Goal: Use online tool/utility: Utilize a website feature to perform a specific function

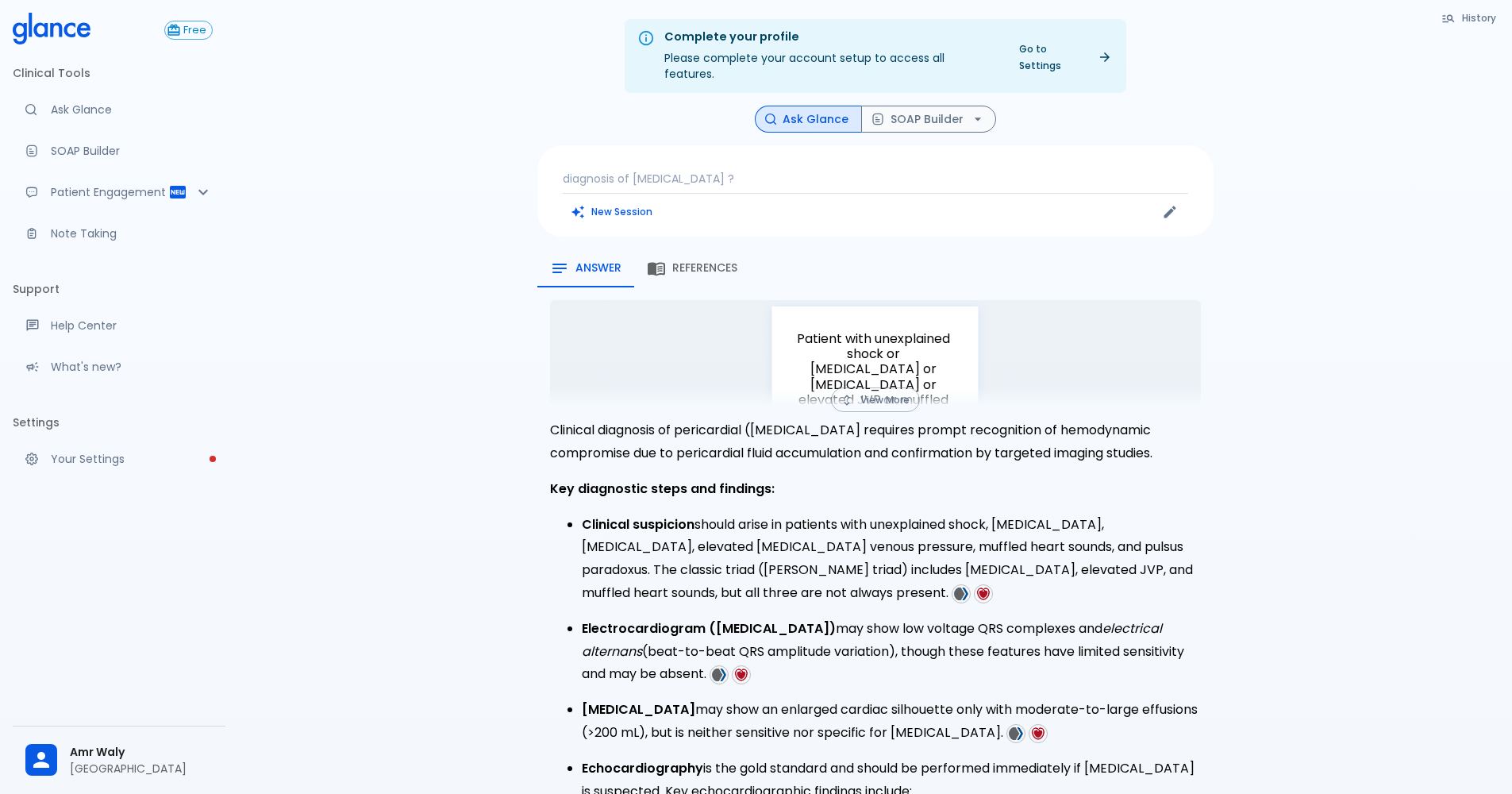
click at [593, 211] on div "diagnosis of [MEDICAL_DATA] ? New Session" at bounding box center [875, 191] width 676 height 91
click at [590, 203] on button "New Session" at bounding box center [613, 212] width 100 height 23
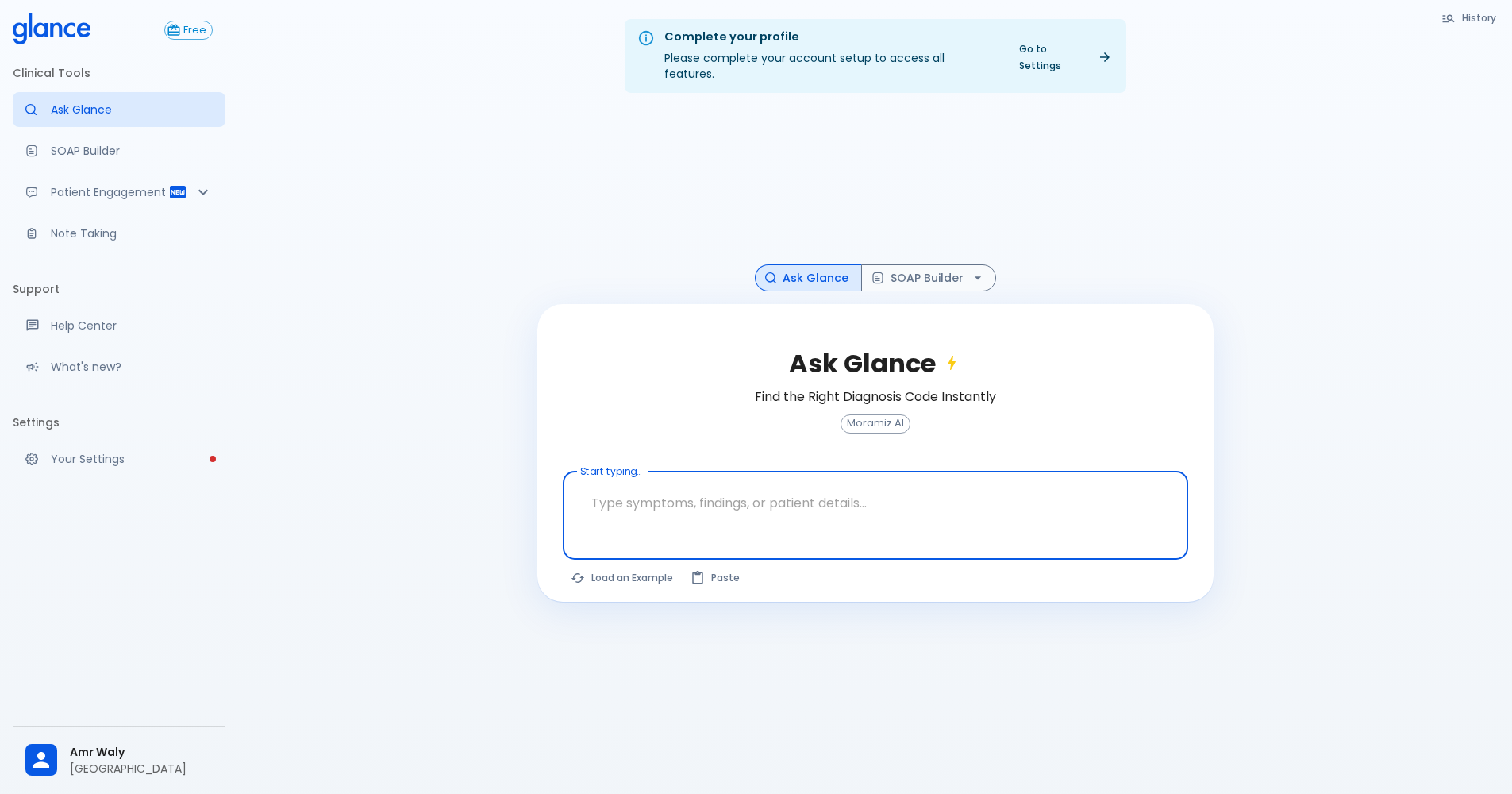
click at [661, 495] on textarea "Start typing..." at bounding box center [875, 503] width 603 height 50
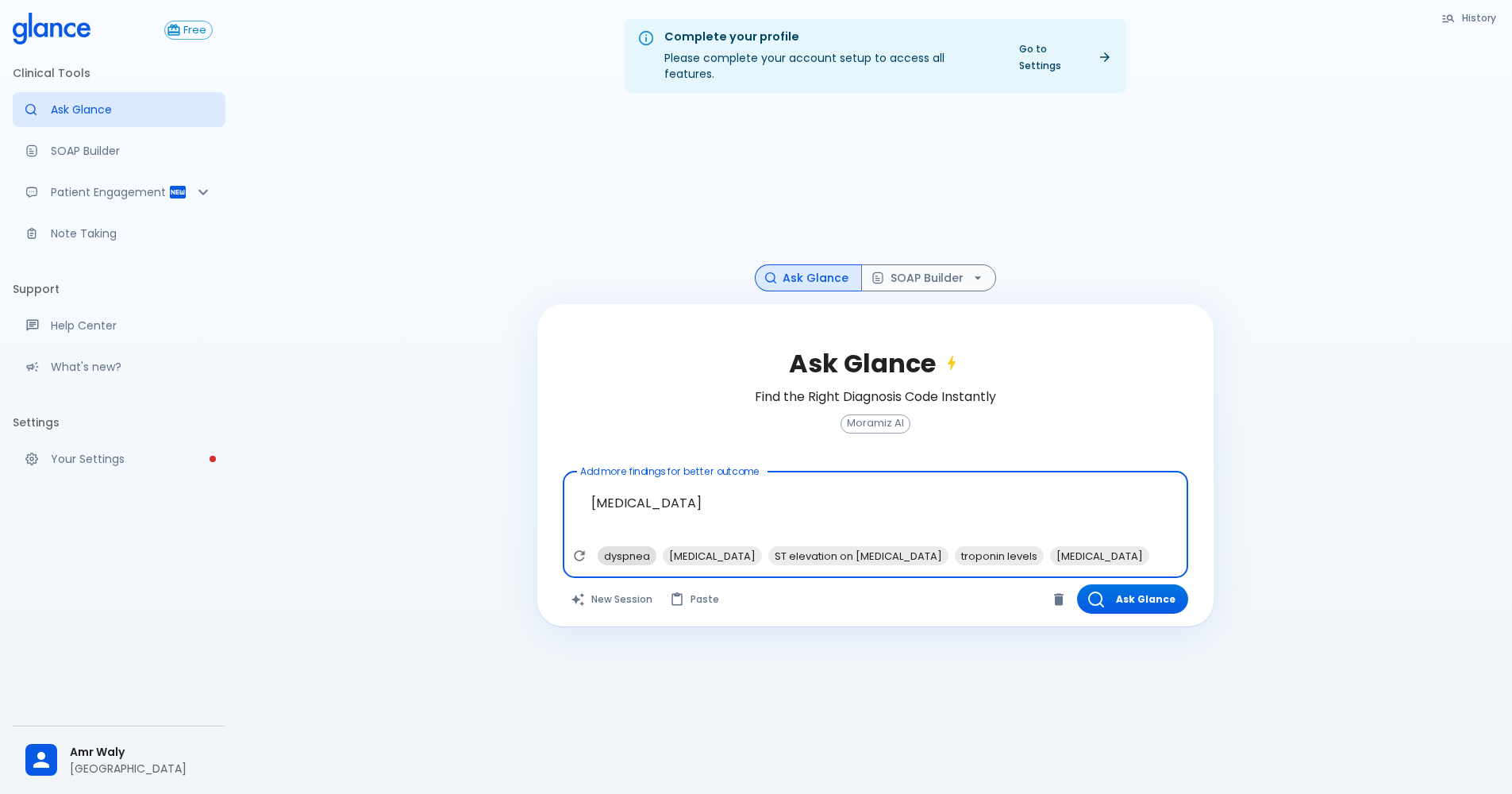
click at [630, 547] on span "dyspnea" at bounding box center [627, 556] width 59 height 18
click at [890, 547] on span "troponin levels" at bounding box center [934, 556] width 89 height 18
click at [890, 547] on span "[MEDICAL_DATA]" at bounding box center [940, 556] width 100 height 18
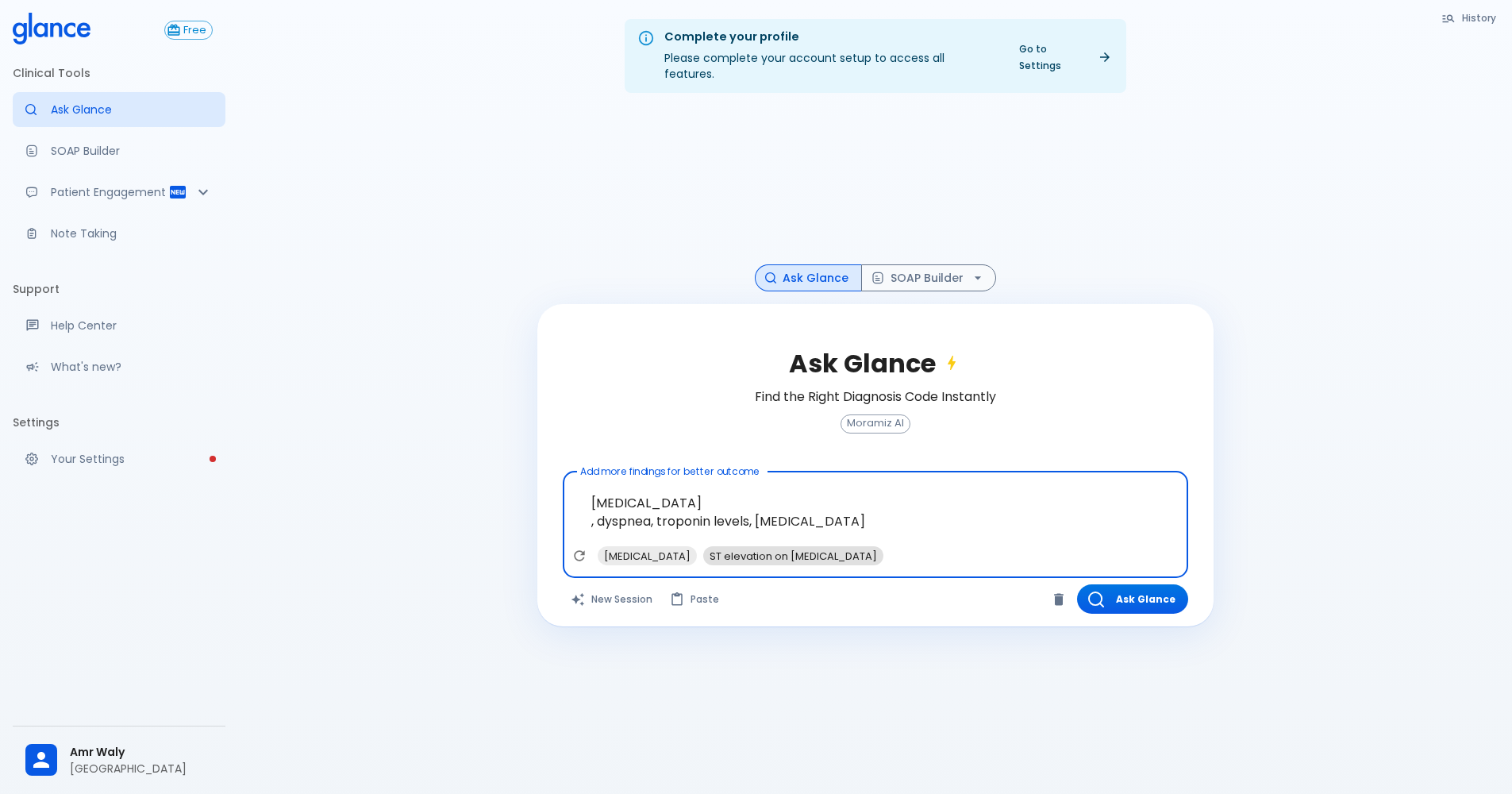
click at [751, 547] on span "ST elevation on [MEDICAL_DATA]" at bounding box center [793, 556] width 180 height 18
type textarea "[MEDICAL_DATA] , dyspnea, troponin levels, [MEDICAL_DATA], ST elevation on [MED…"
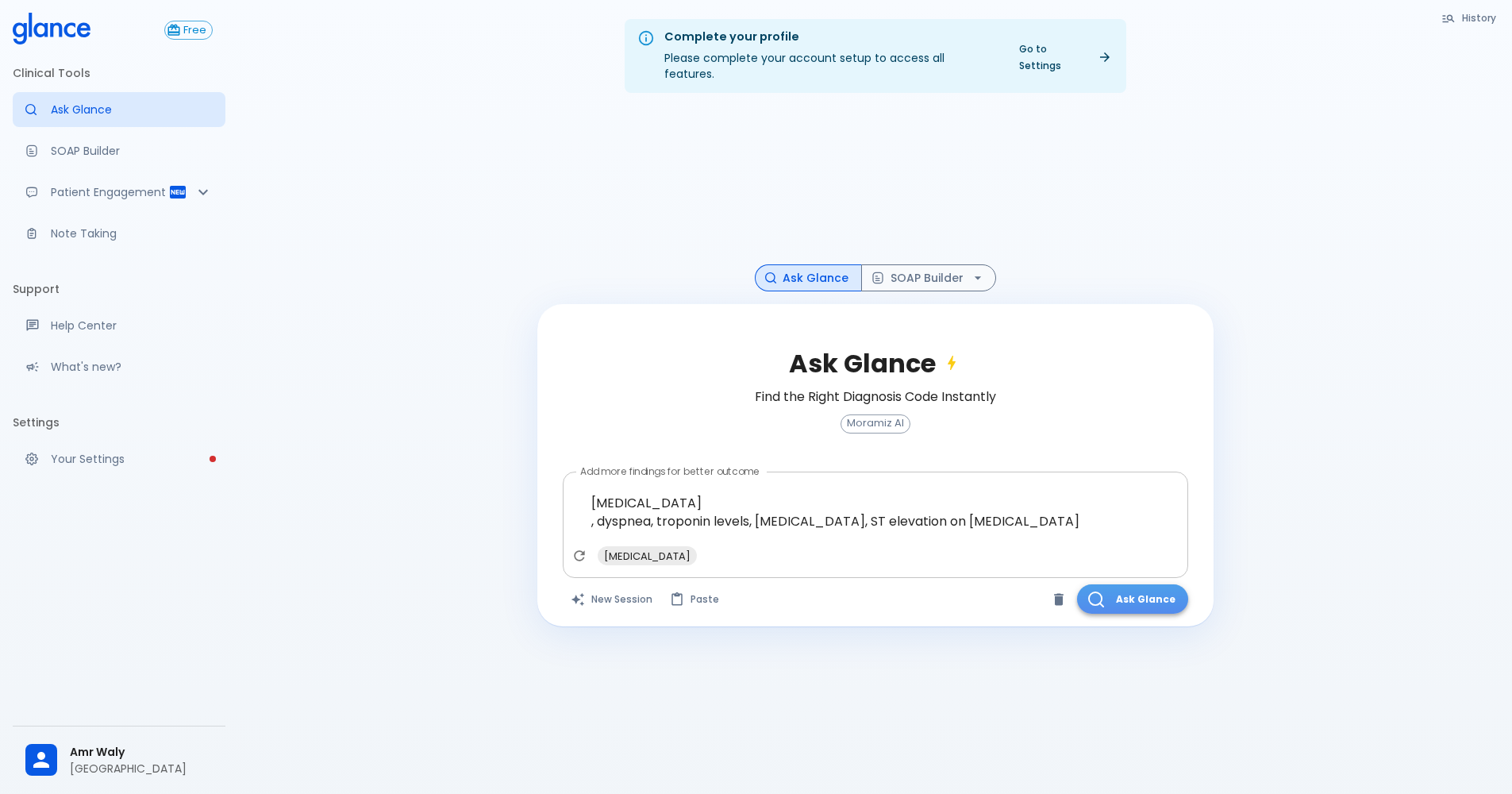
click at [1130, 592] on button "Ask Glance" at bounding box center [1133, 598] width 111 height 29
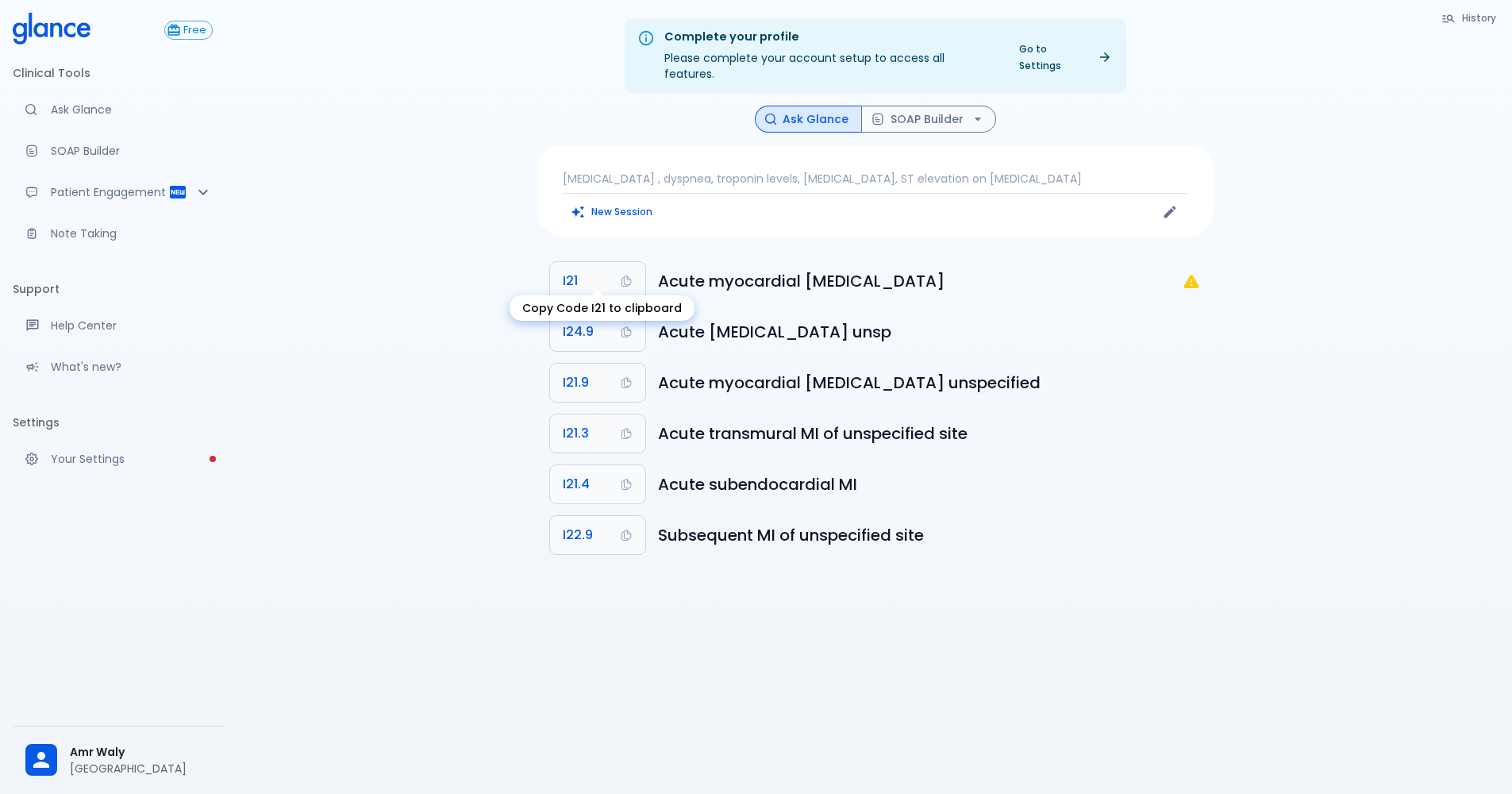
click at [592, 280] on button "I21" at bounding box center [597, 281] width 95 height 38
click at [892, 110] on button "SOAP Builder" at bounding box center [929, 119] width 135 height 28
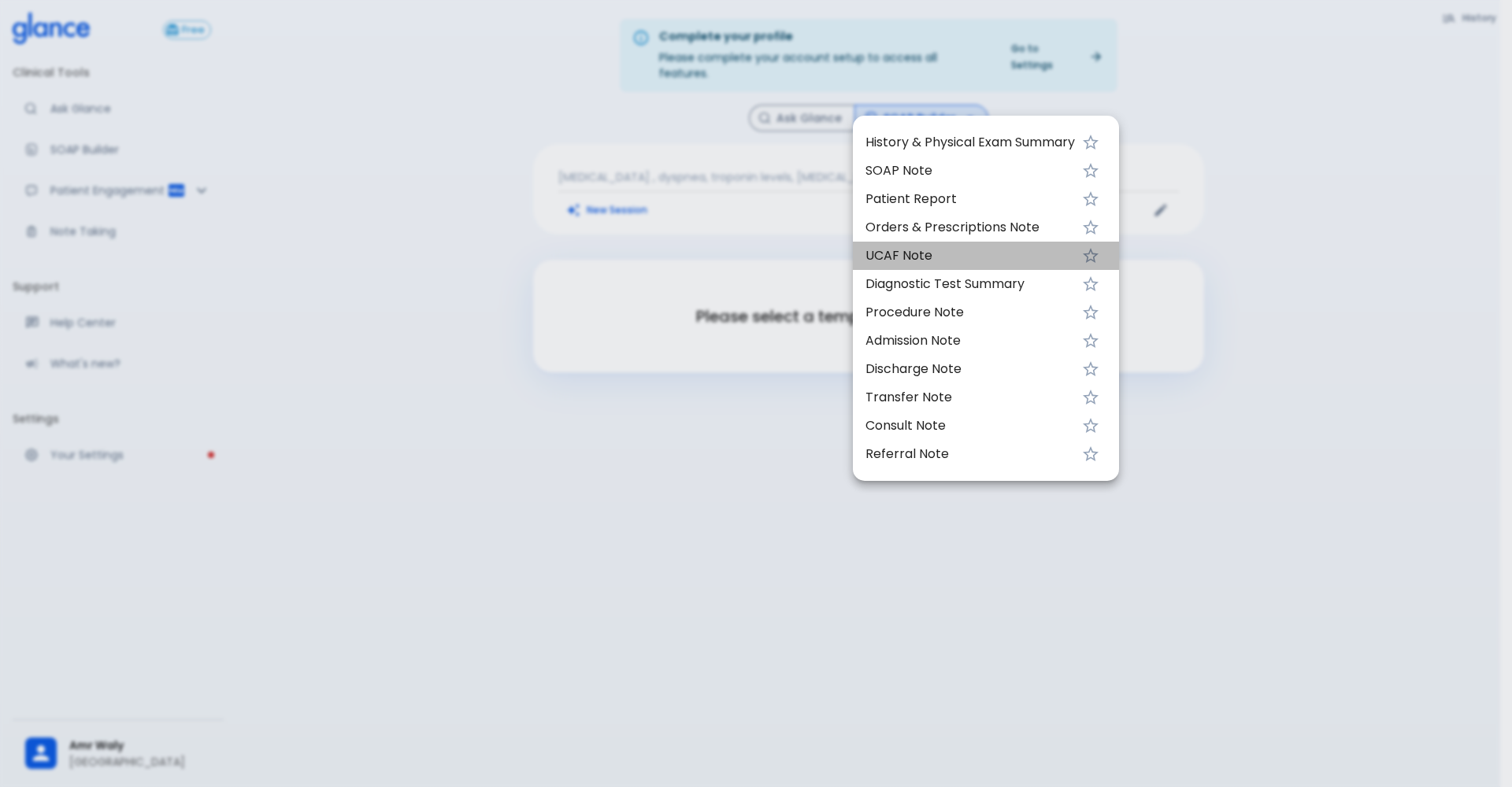
click at [925, 263] on span "UCAF Note" at bounding box center [970, 256] width 210 height 19
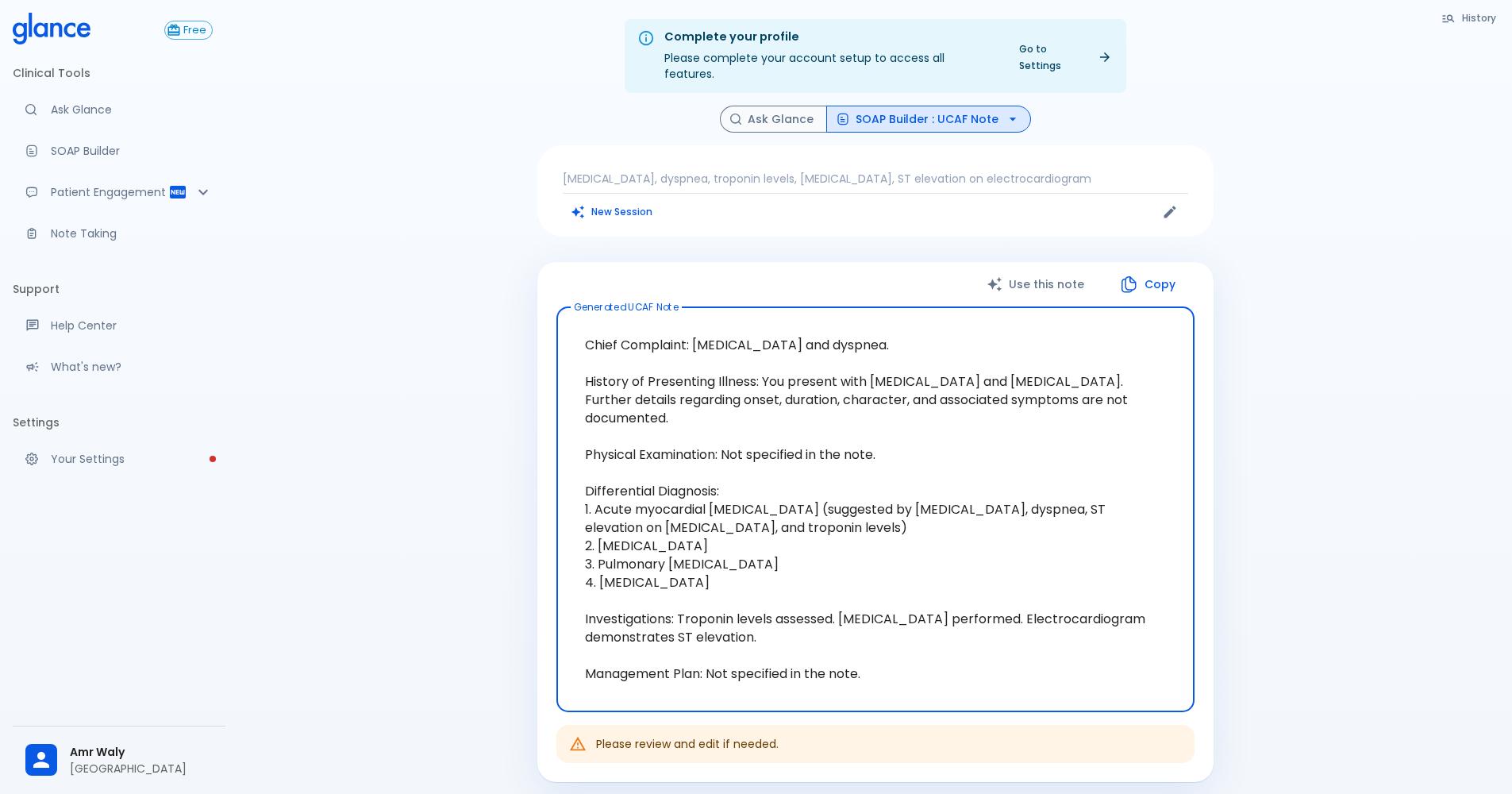
click at [1124, 275] on icon "button" at bounding box center [1129, 284] width 19 height 19
drag, startPoint x: 957, startPoint y: 418, endPoint x: 615, endPoint y: 438, distance: 342.6
click at [615, 438] on textarea "Chief Complaint: [MEDICAL_DATA] and dyspnea. History of Presenting Illness: You…" at bounding box center [875, 509] width 616 height 379
click at [901, 654] on textarea "Chief Complaint: [MEDICAL_DATA] and dyspnea. History of Presenting Illness: You…" at bounding box center [875, 509] width 616 height 379
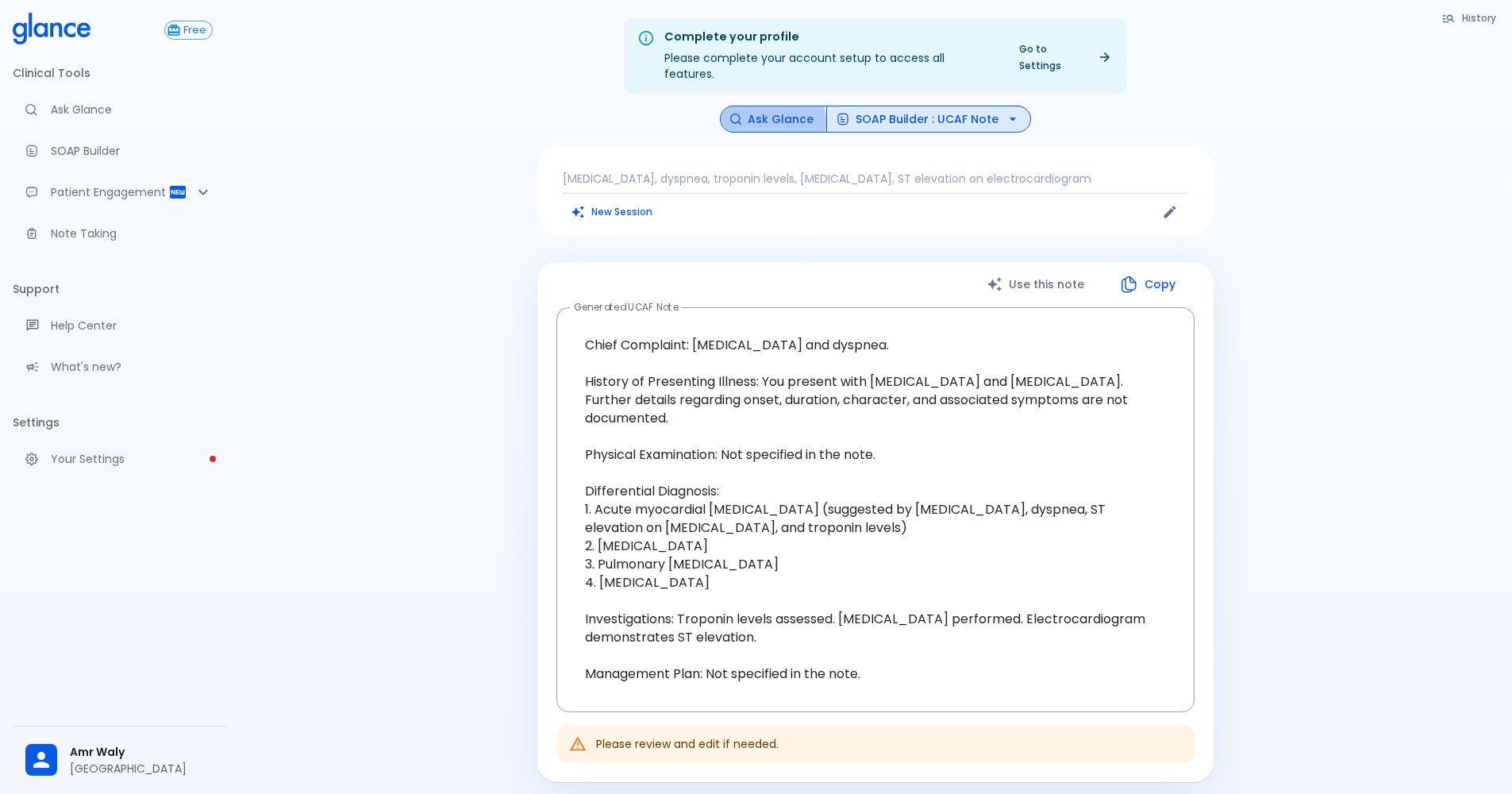
click at [774, 107] on button "Ask Glance" at bounding box center [773, 119] width 107 height 28
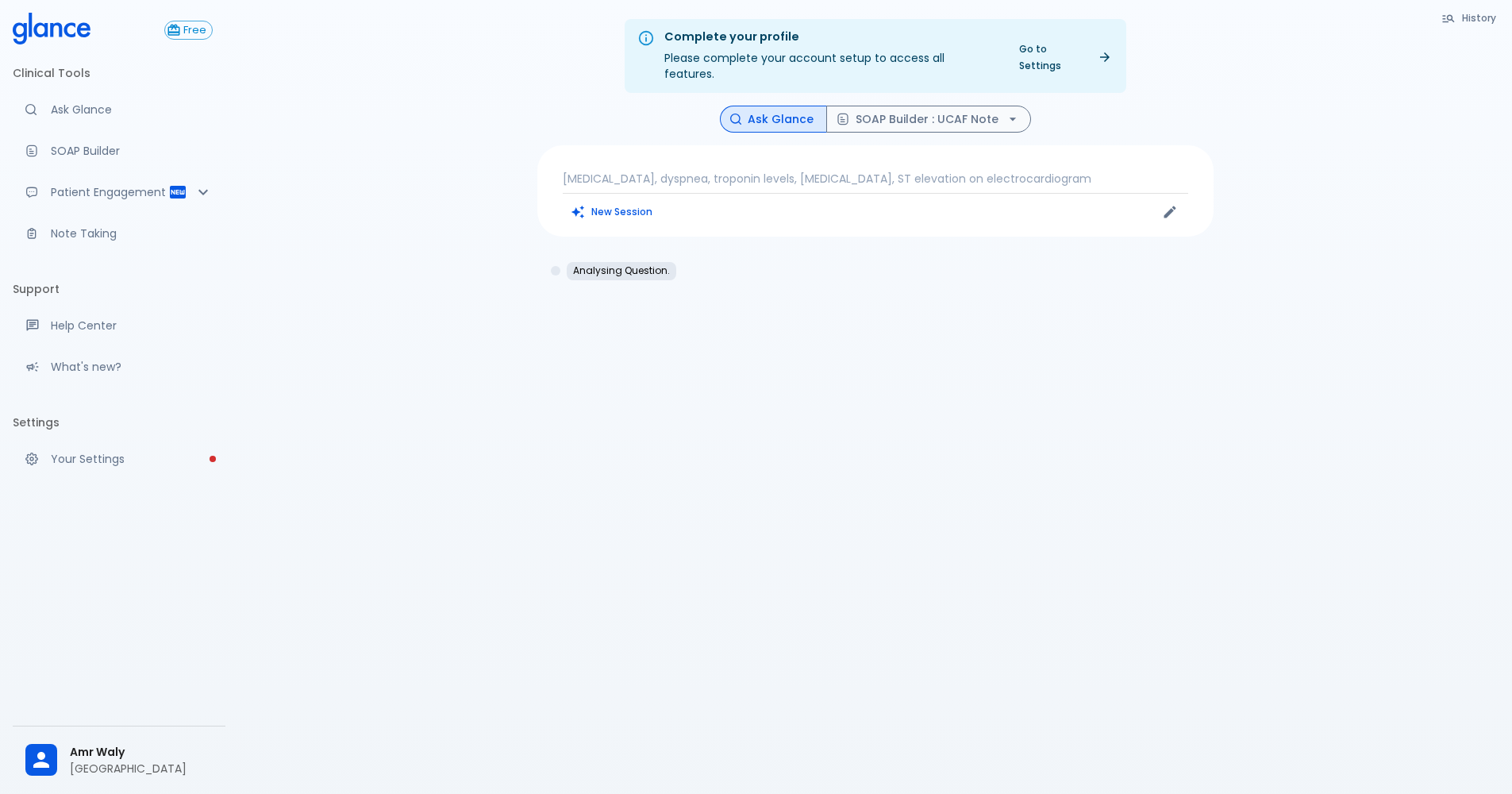
click at [588, 210] on div "[MEDICAL_DATA], dyspnea, troponin levels, [MEDICAL_DATA], ST elevation on elect…" at bounding box center [875, 191] width 676 height 91
click at [586, 200] on button "New Session" at bounding box center [613, 212] width 100 height 23
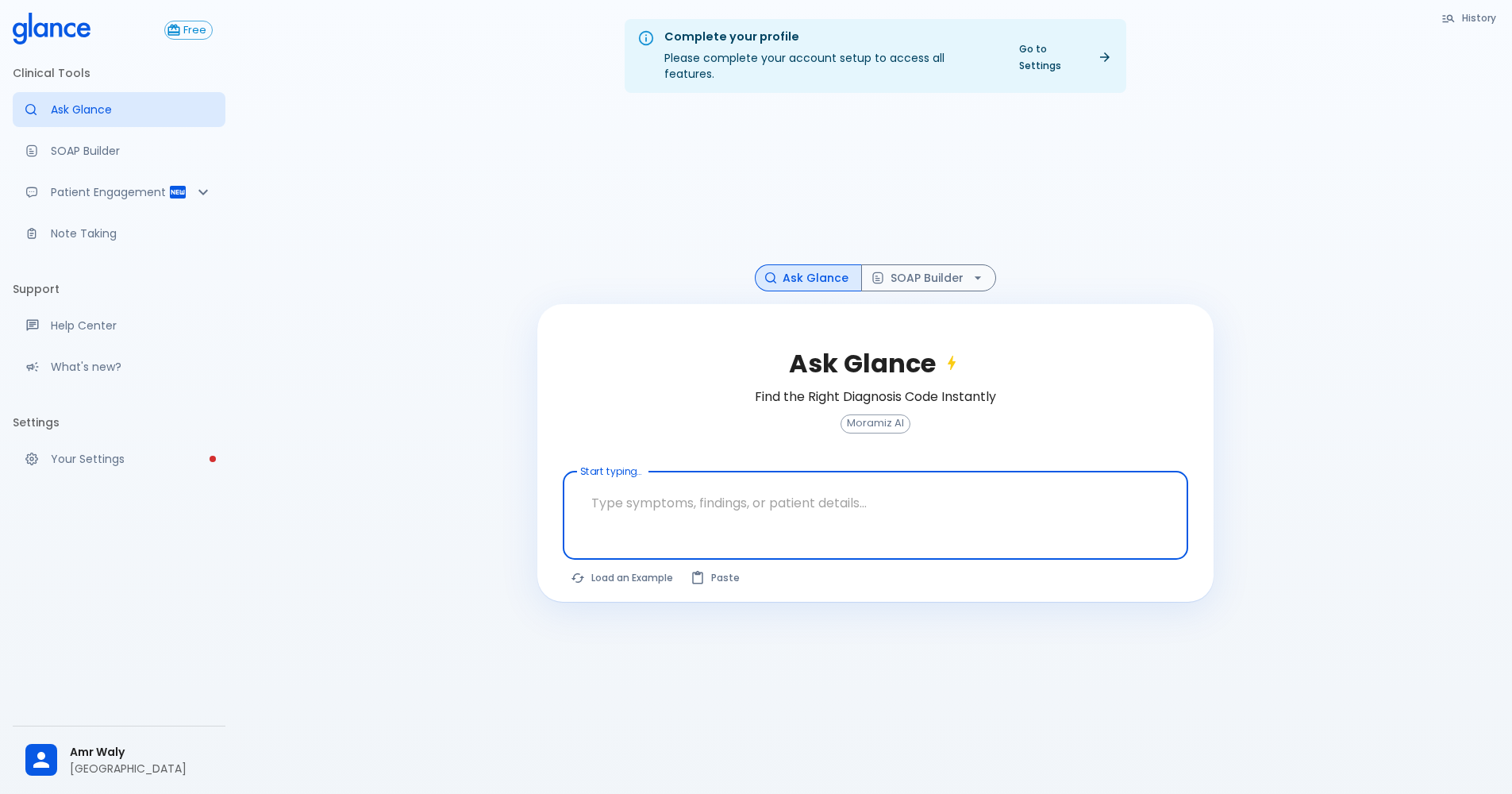
drag, startPoint x: 829, startPoint y: 22, endPoint x: 672, endPoint y: 309, distance: 327.1
click at [672, 309] on div "Complete your profile Please complete your account setup to access all features…" at bounding box center [875, 416] width 1274 height 832
